Goal: Information Seeking & Learning: Learn about a topic

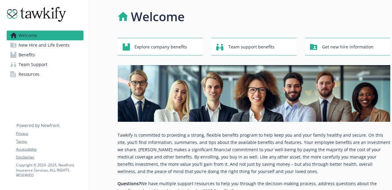
click at [30, 55] on span "Benefits" at bounding box center [27, 55] width 16 height 10
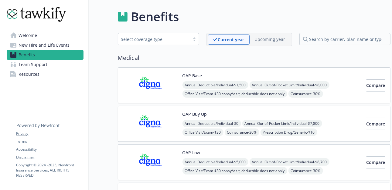
click at [39, 47] on span "New Hire and Life Events" at bounding box center [44, 45] width 51 height 10
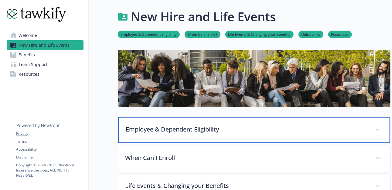
click at [187, 131] on p "Employee & Dependent Eligibility" at bounding box center [247, 129] width 242 height 9
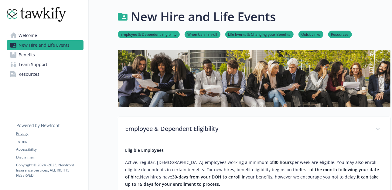
click at [340, 35] on link "Resources" at bounding box center [340, 34] width 24 height 6
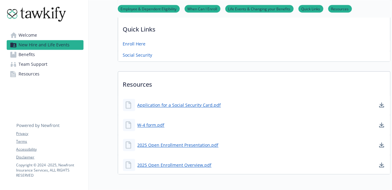
scroll to position [558, 4]
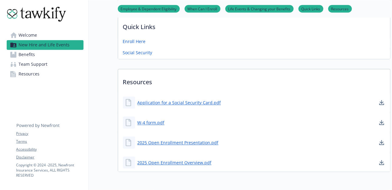
click at [19, 54] on span "Benefits" at bounding box center [27, 55] width 16 height 10
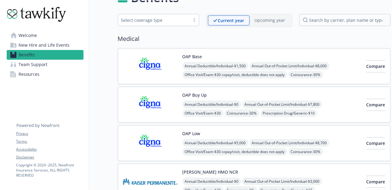
scroll to position [0, 4]
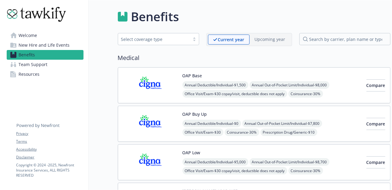
click at [21, 55] on span "Benefits" at bounding box center [27, 55] width 16 height 10
click at [192, 39] on div at bounding box center [194, 39] width 9 height 5
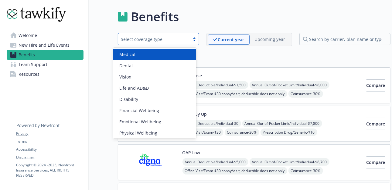
click at [130, 54] on span "Medical" at bounding box center [127, 54] width 16 height 6
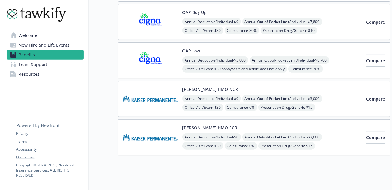
scroll to position [114, 4]
